Goal: Navigation & Orientation: Find specific page/section

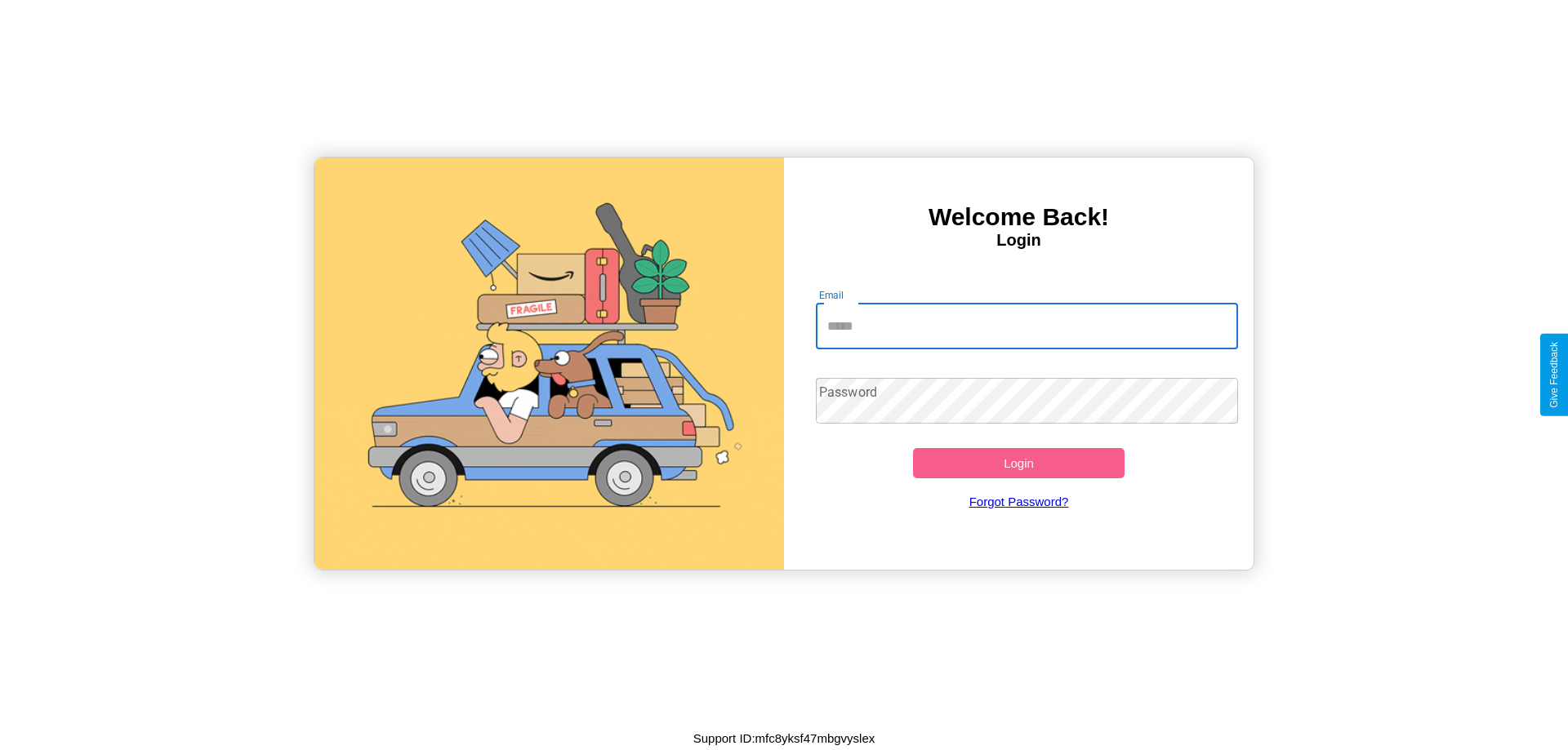
click at [1027, 326] on input "Email" at bounding box center [1028, 327] width 424 height 46
type input "**********"
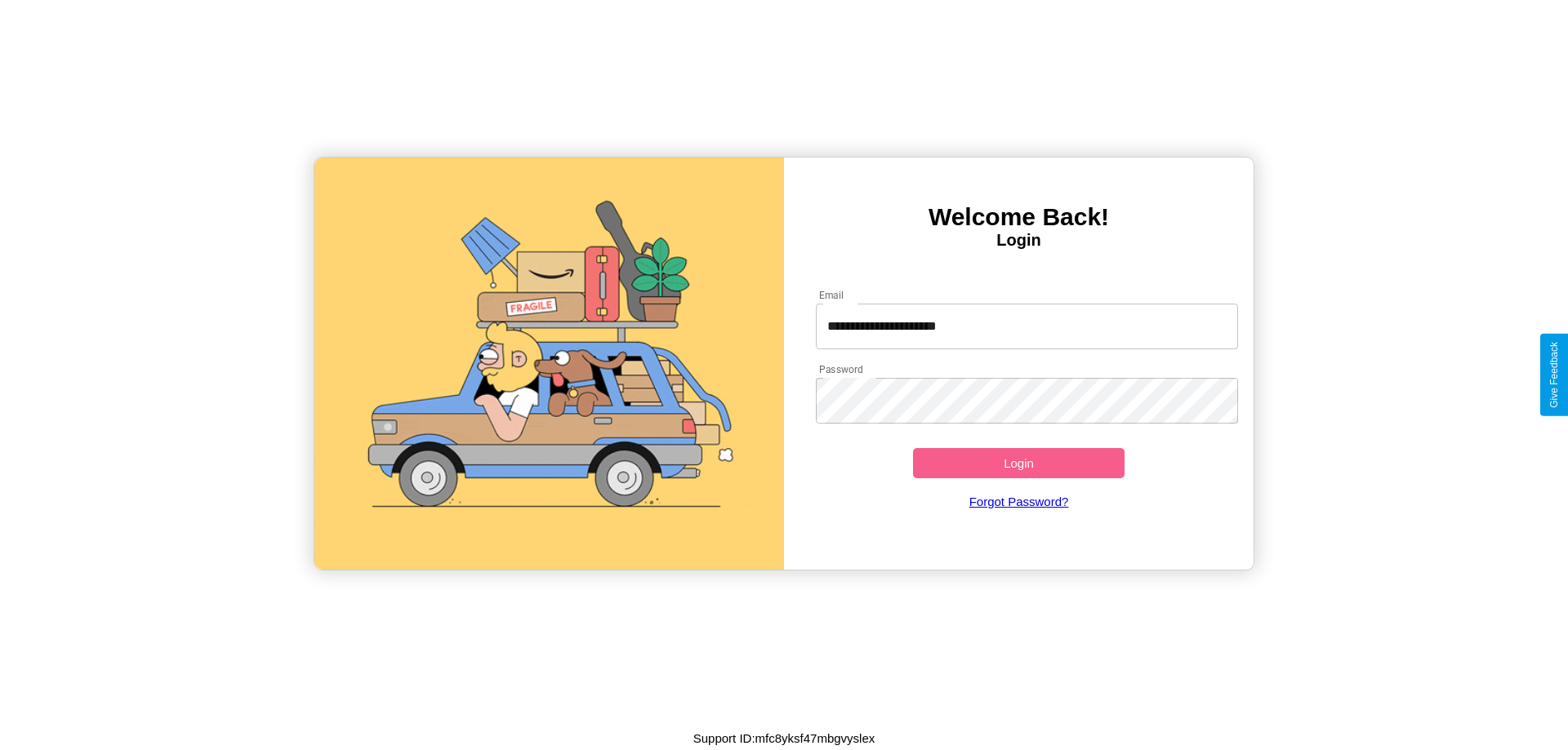
click at [1018, 463] on button "Login" at bounding box center [1019, 463] width 212 height 30
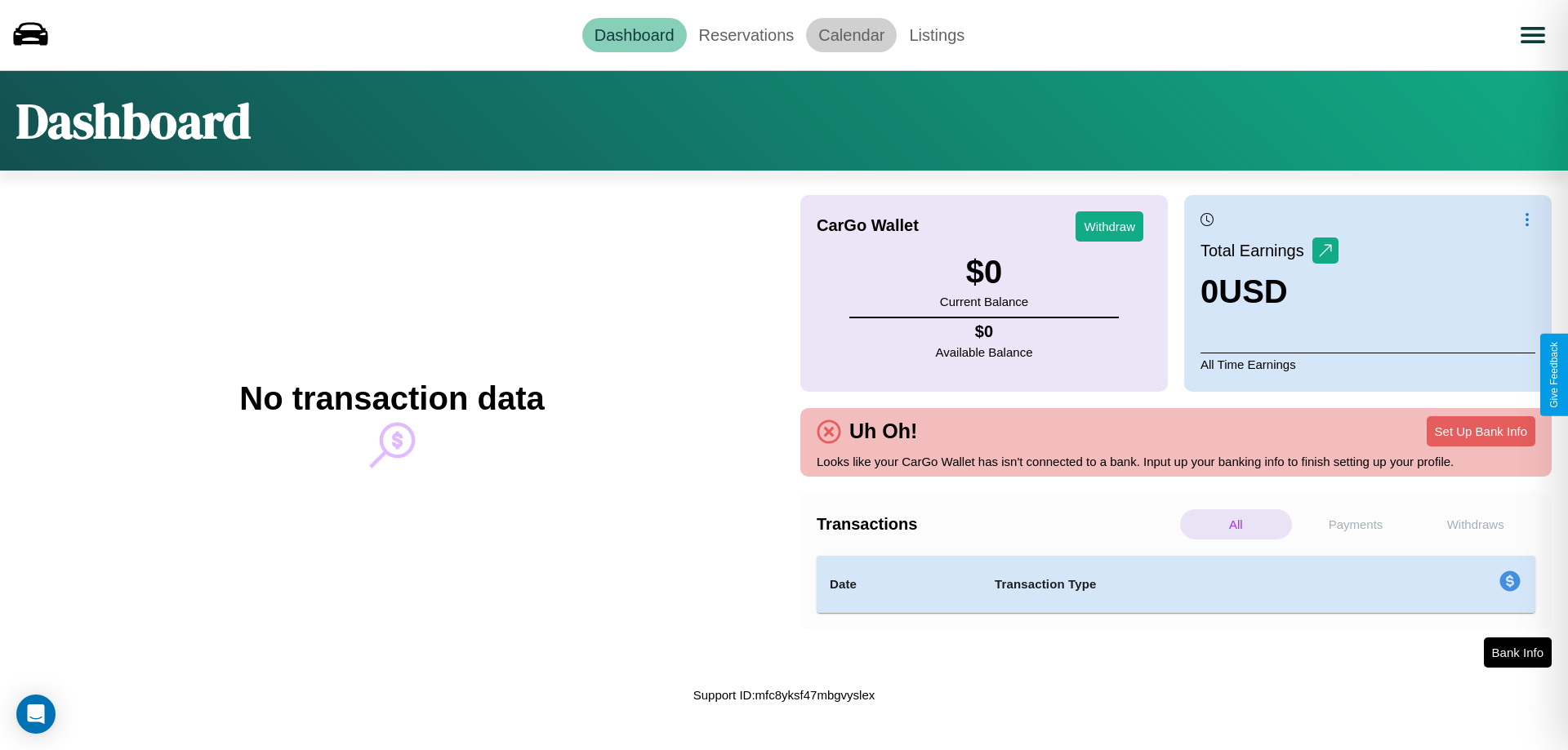
click at [851, 34] on link "Calendar" at bounding box center [852, 35] width 90 height 34
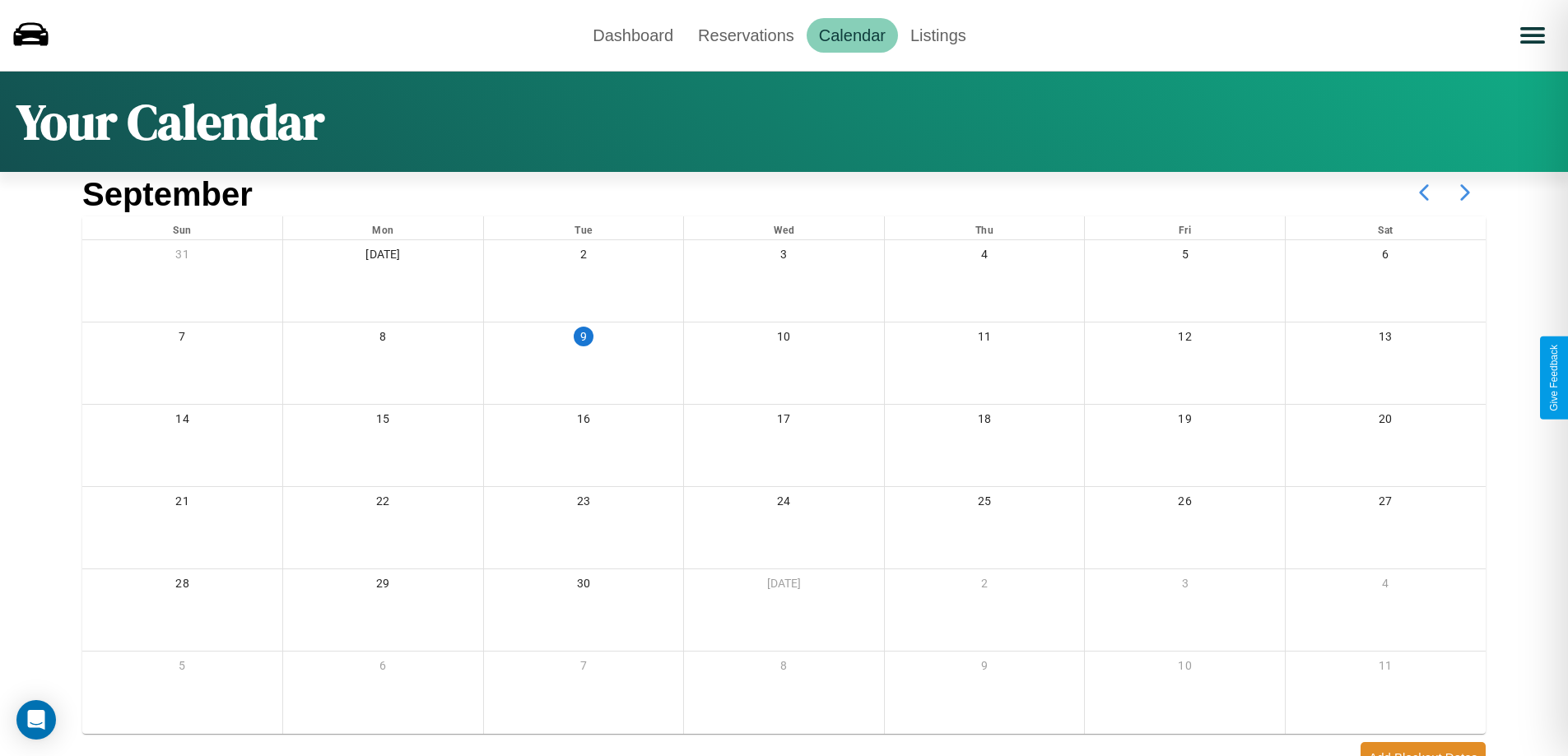
click at [1465, 193] on icon at bounding box center [1465, 192] width 41 height 41
click at [633, 34] on link "Dashboard" at bounding box center [633, 35] width 106 height 34
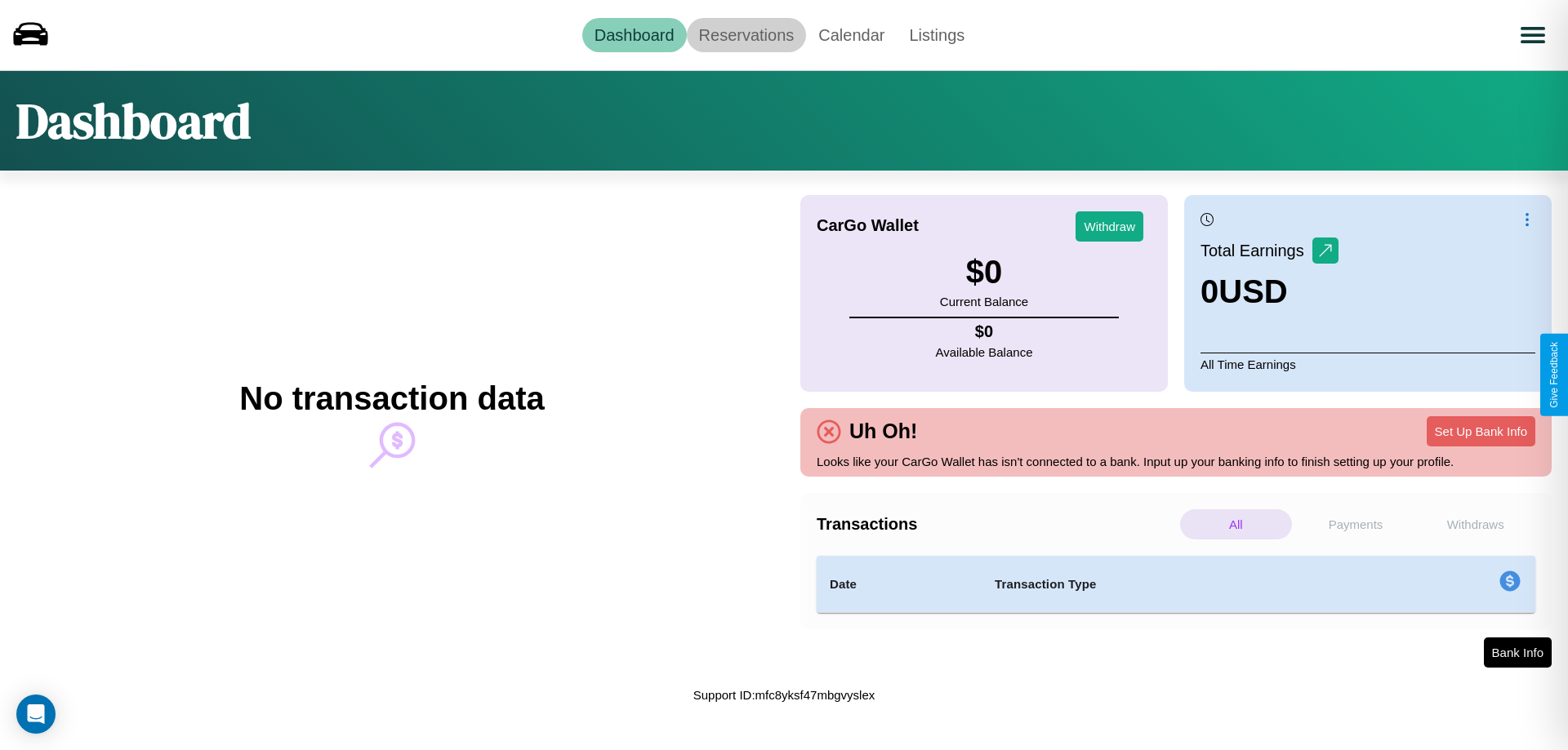
click at [746, 34] on link "Reservations" at bounding box center [747, 35] width 120 height 34
